Goal: Task Accomplishment & Management: Complete application form

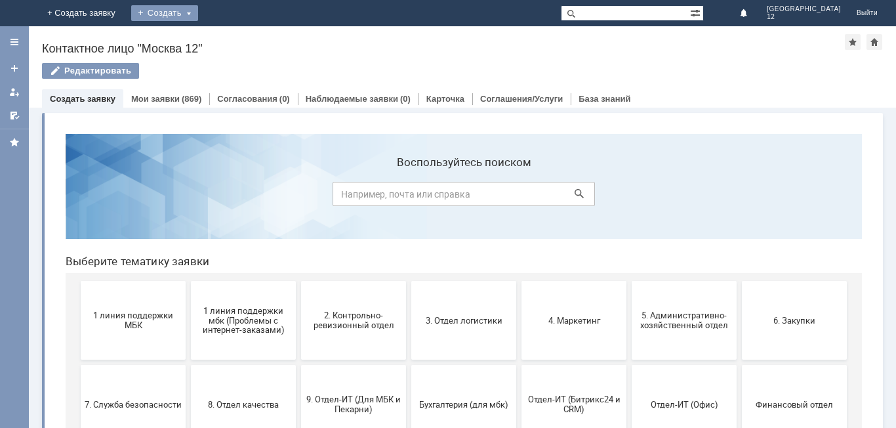
click at [198, 12] on div "Создать" at bounding box center [164, 13] width 67 height 16
click at [234, 39] on link "Заявка" at bounding box center [184, 39] width 100 height 16
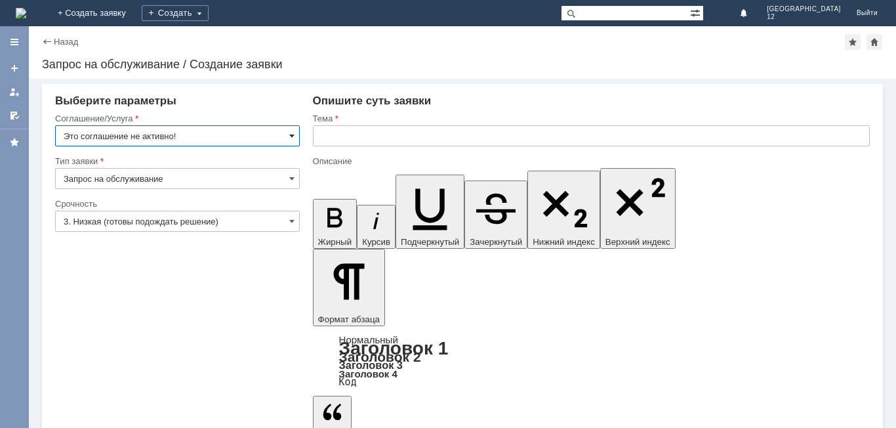
click at [291, 140] on span at bounding box center [291, 136] width 5 height 10
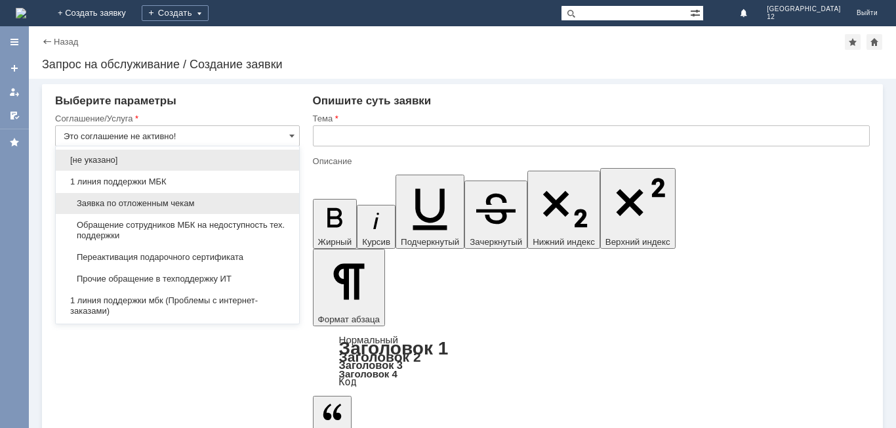
click at [183, 200] on span "Заявка по отложенным чекам" at bounding box center [178, 203] width 228 height 10
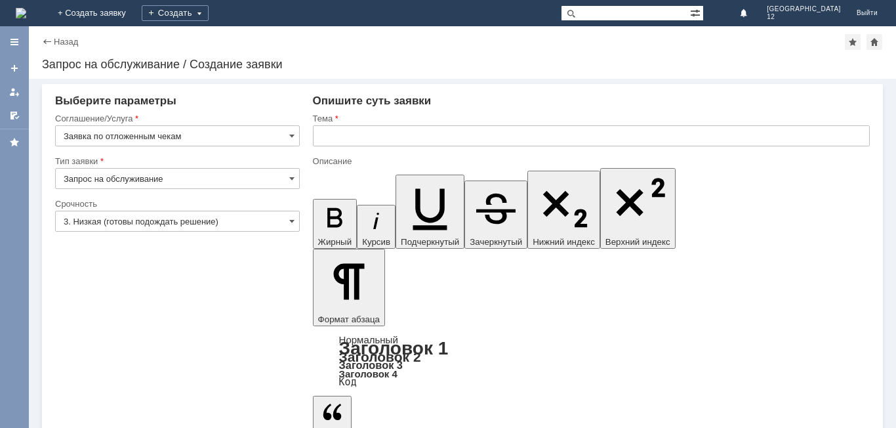
type input "Заявка по отложенным чекам"
click at [292, 222] on span at bounding box center [291, 221] width 5 height 10
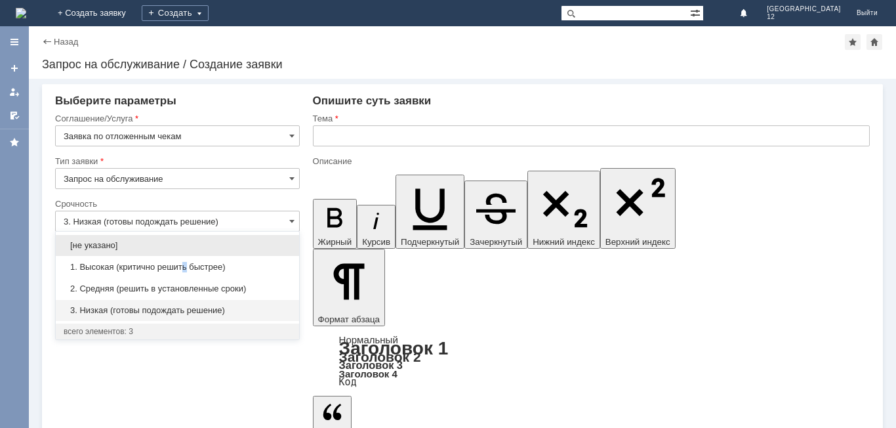
click at [192, 260] on div "1. Высокая (критично решить быстрее)" at bounding box center [177, 267] width 243 height 21
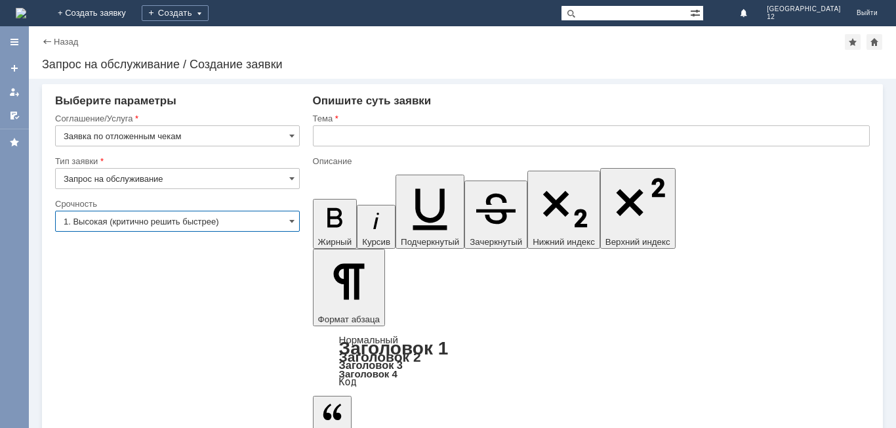
type input "1. Высокая (критично решить быстрее)"
click at [398, 136] on input "text" at bounding box center [591, 135] width 557 height 21
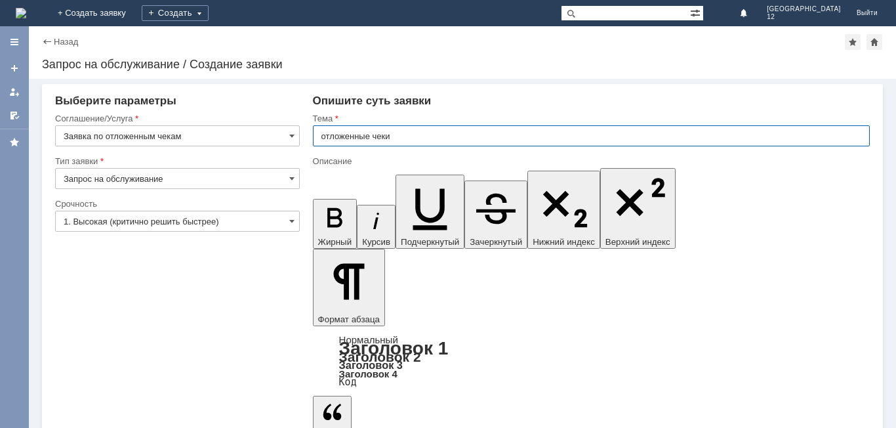
type input "отложенные чеки"
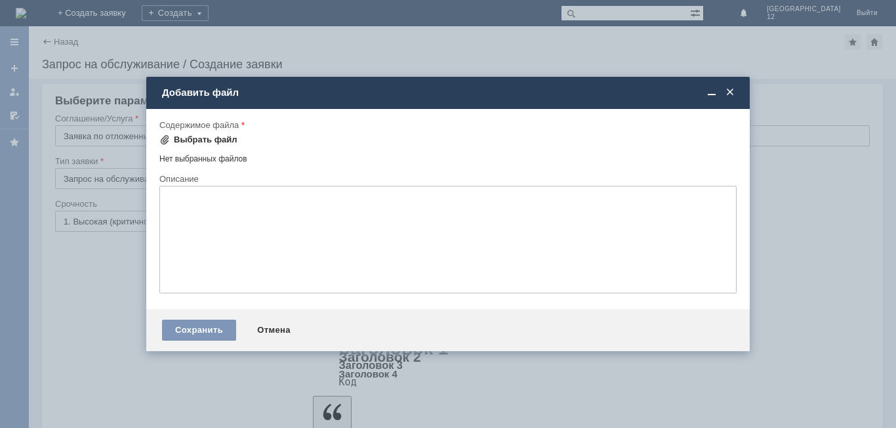
click at [219, 142] on div "Выбрать файл" at bounding box center [206, 140] width 64 height 10
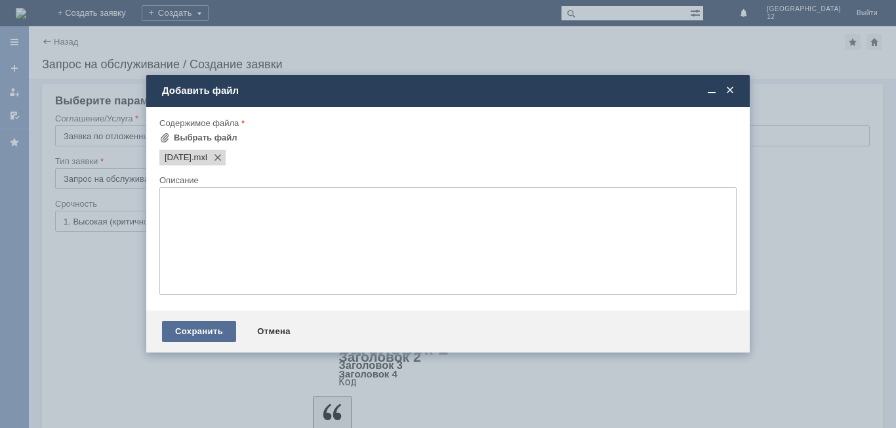
click at [209, 335] on div "Сохранить" at bounding box center [199, 331] width 74 height 21
